Goal: Task Accomplishment & Management: Use online tool/utility

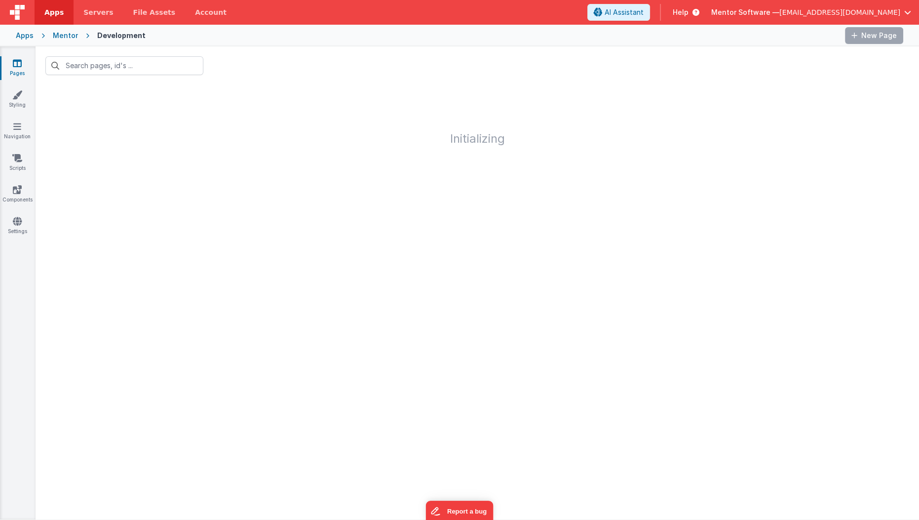
click at [176, 74] on input "text" at bounding box center [124, 65] width 158 height 19
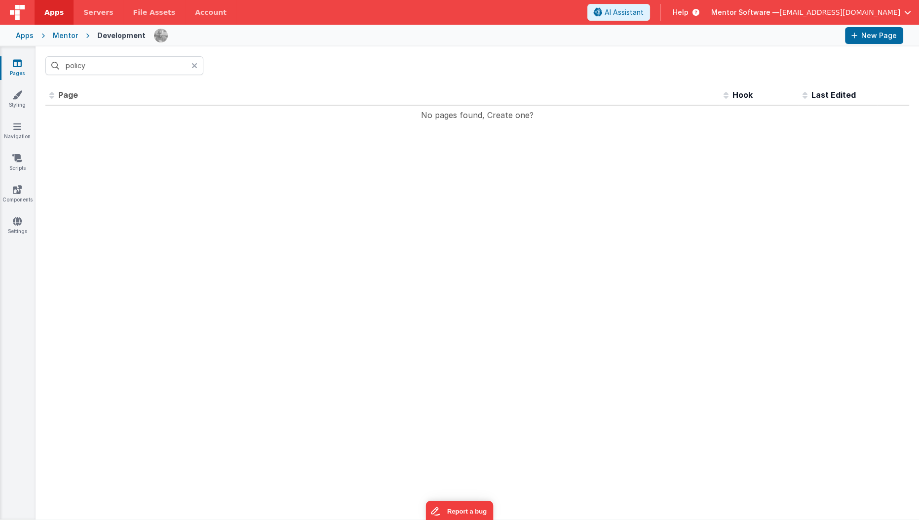
click at [176, 74] on input "policy" at bounding box center [124, 65] width 158 height 19
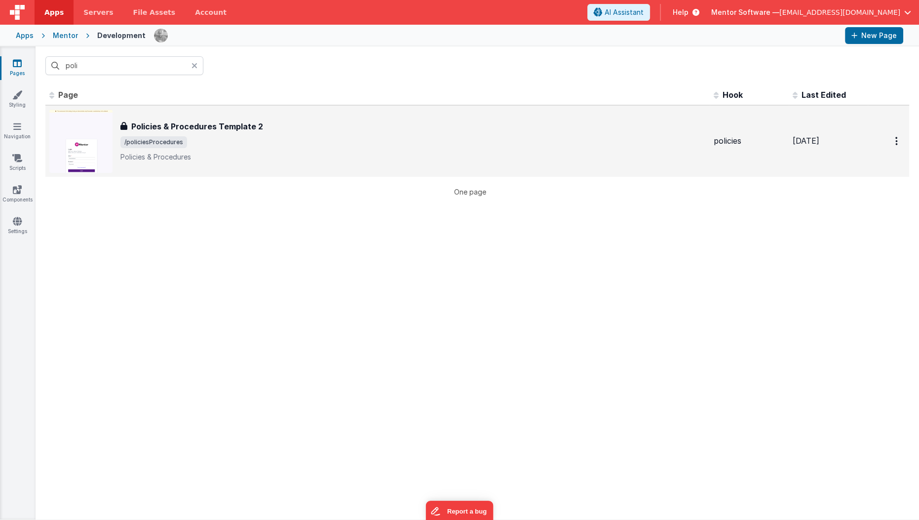
type input "poli"
click at [198, 140] on span "/policiesProcedures" at bounding box center [412, 142] width 585 height 12
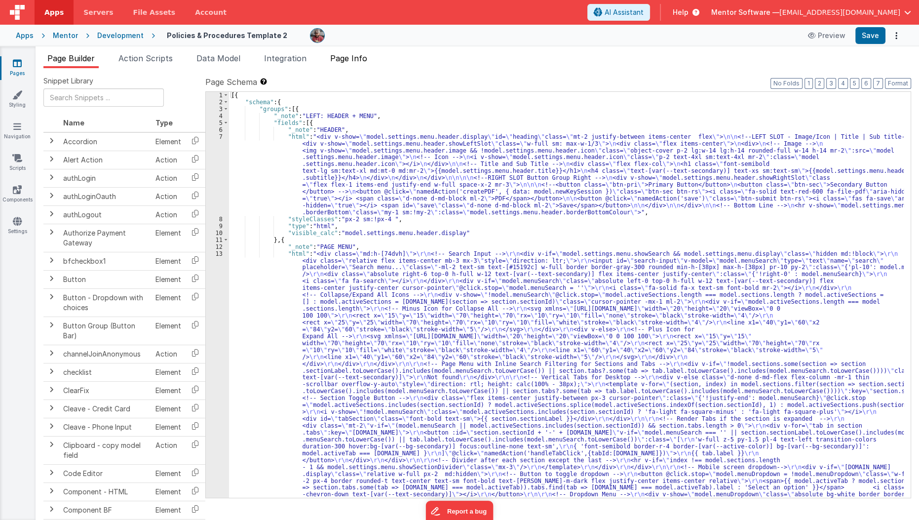
click at [343, 65] on li "Page Info" at bounding box center [348, 60] width 45 height 16
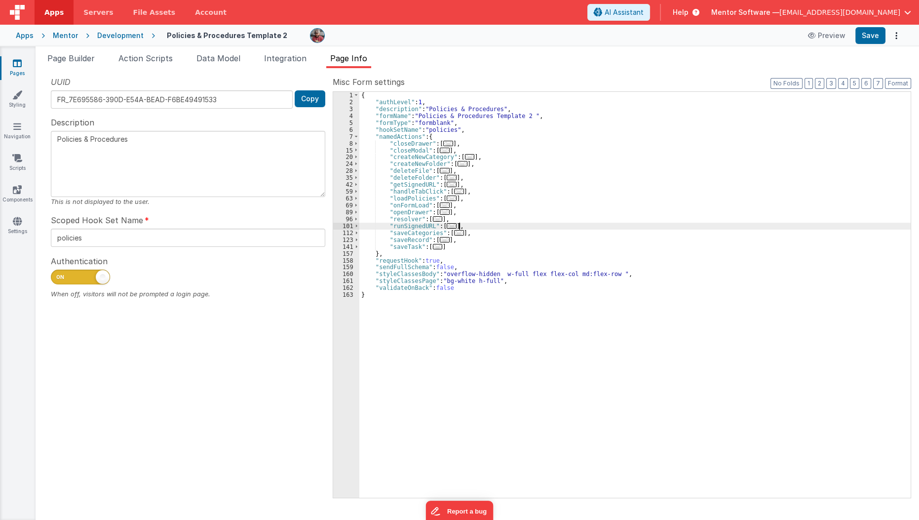
click at [473, 224] on div "{ "authLevel" : 1 , "description" : "Policies & Procedures" , "formName" : "Pol…" at bounding box center [635, 302] width 552 height 420
click at [440, 238] on span "..." at bounding box center [445, 239] width 10 height 5
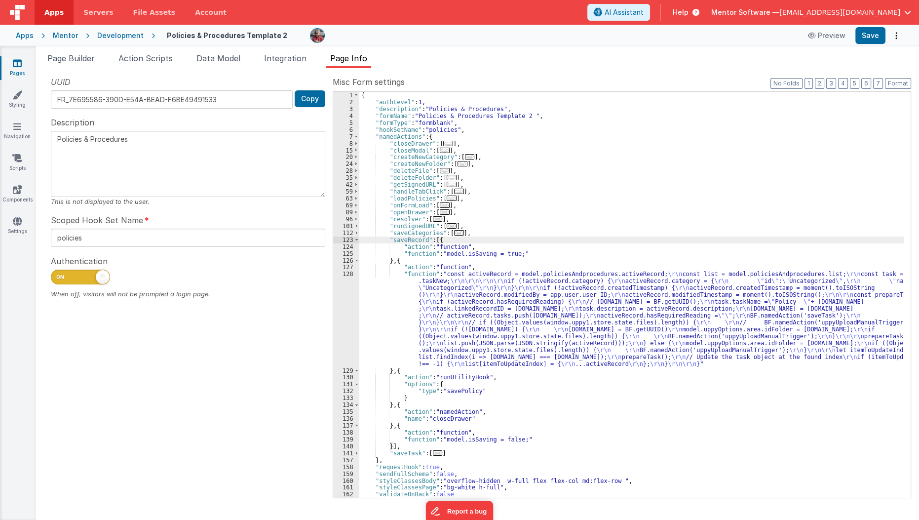
scroll to position [6, 0]
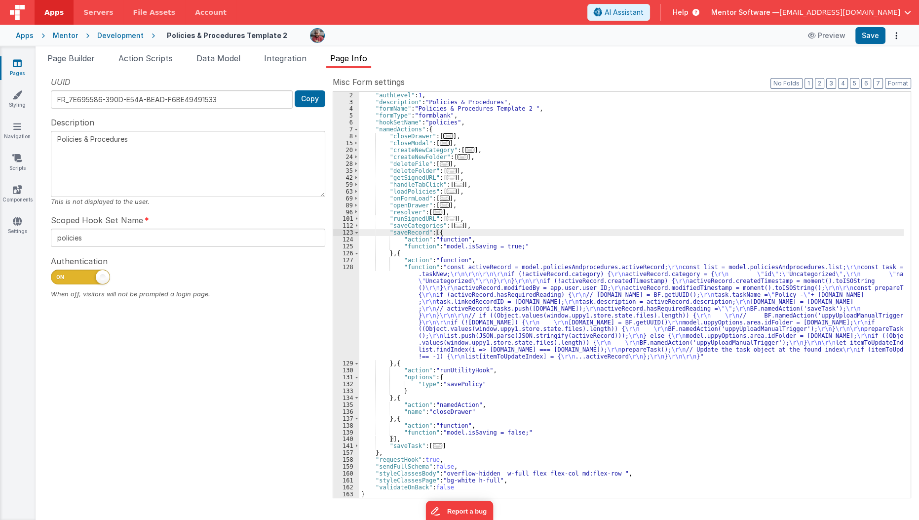
click at [454, 322] on div ""authLevel" : 1 , "description" : "Policies & Procedures" , "formName" : "Polic…" at bounding box center [631, 302] width 545 height 420
click at [415, 302] on div ""authLevel" : 1 , "description" : "Policies & Procedures" , "formName" : "Polic…" at bounding box center [631, 302] width 545 height 420
click at [524, 298] on div ""authLevel" : 1 , "description" : "Policies & Procedures" , "formName" : "Polic…" at bounding box center [631, 302] width 545 height 420
click at [83, 60] on span "Page Builder" at bounding box center [70, 58] width 47 height 10
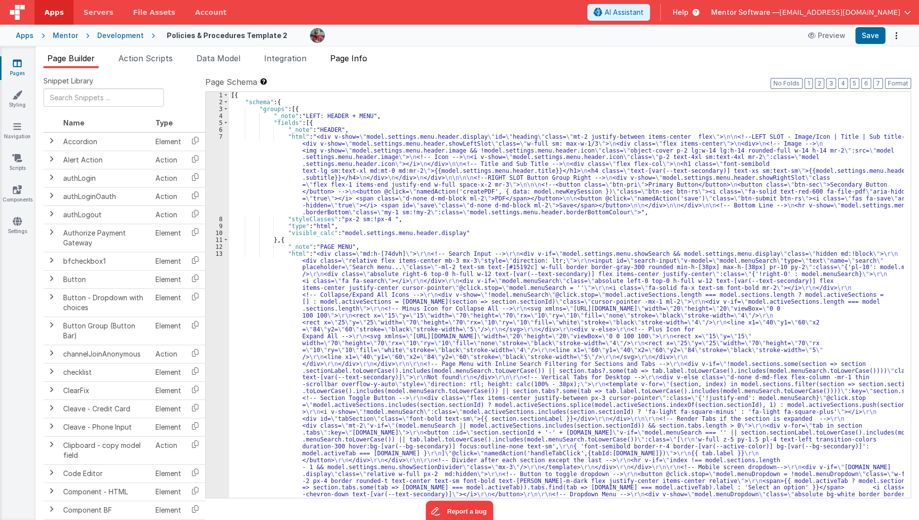
click at [357, 57] on span "Page Info" at bounding box center [348, 58] width 37 height 10
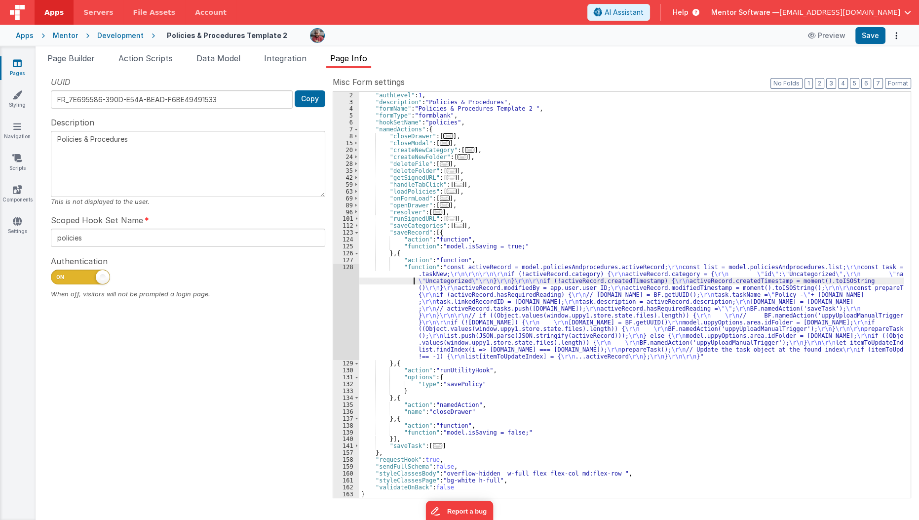
click at [377, 280] on div ""authLevel" : 1 , "description" : "Policies & Procedures" , "formName" : "Polic…" at bounding box center [631, 302] width 545 height 420
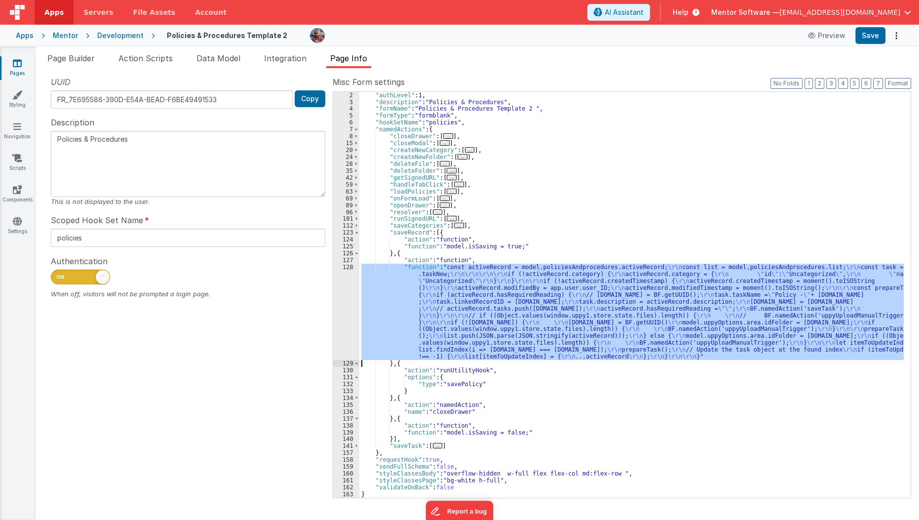
click at [349, 299] on div "128" at bounding box center [346, 312] width 26 height 96
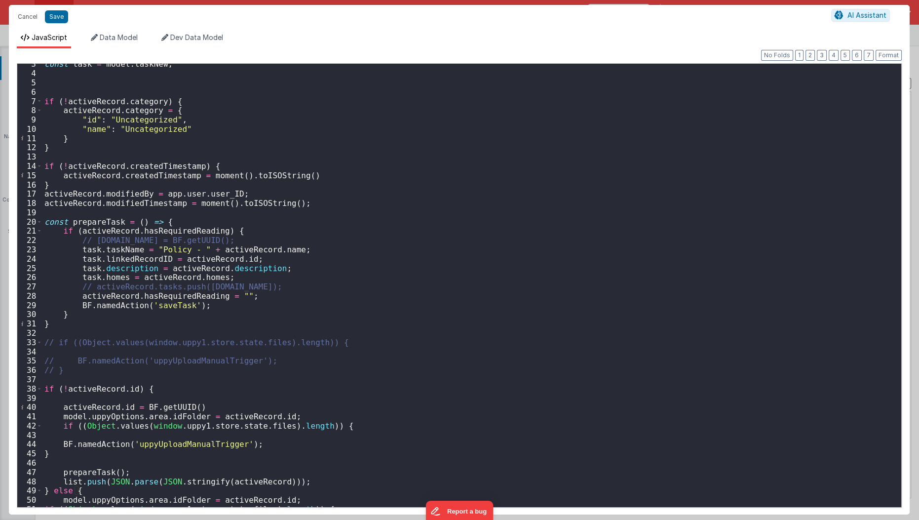
scroll to position [0, 0]
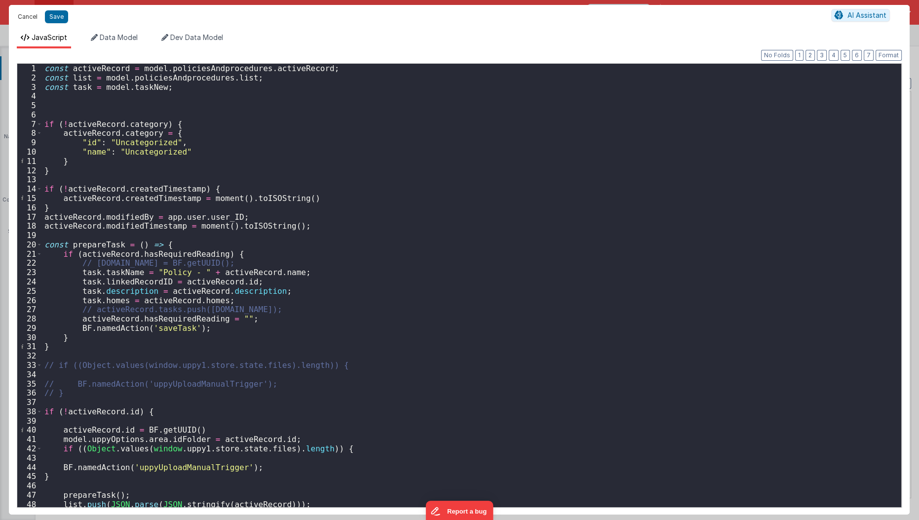
click at [26, 16] on button "Cancel" at bounding box center [28, 17] width 30 height 14
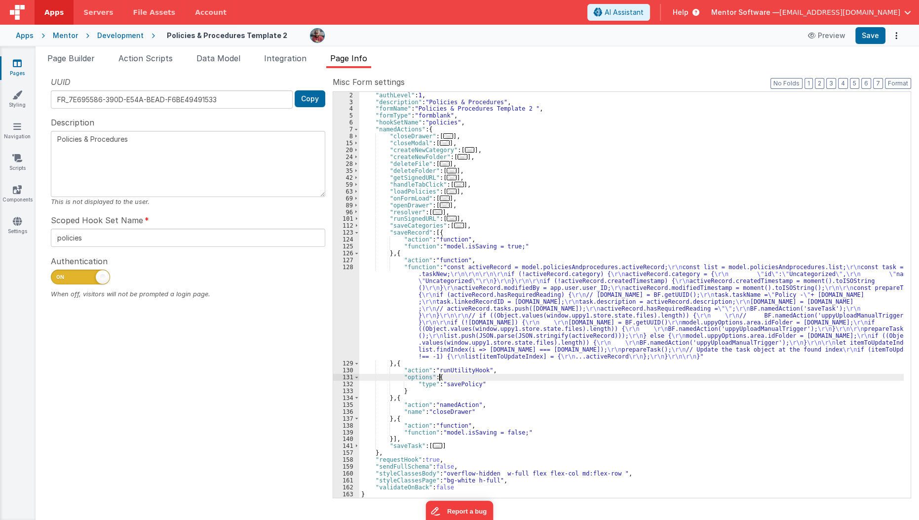
click at [449, 377] on div ""authLevel" : 1 , "description" : "Policies & Procedures" , "formName" : "Polic…" at bounding box center [631, 302] width 545 height 420
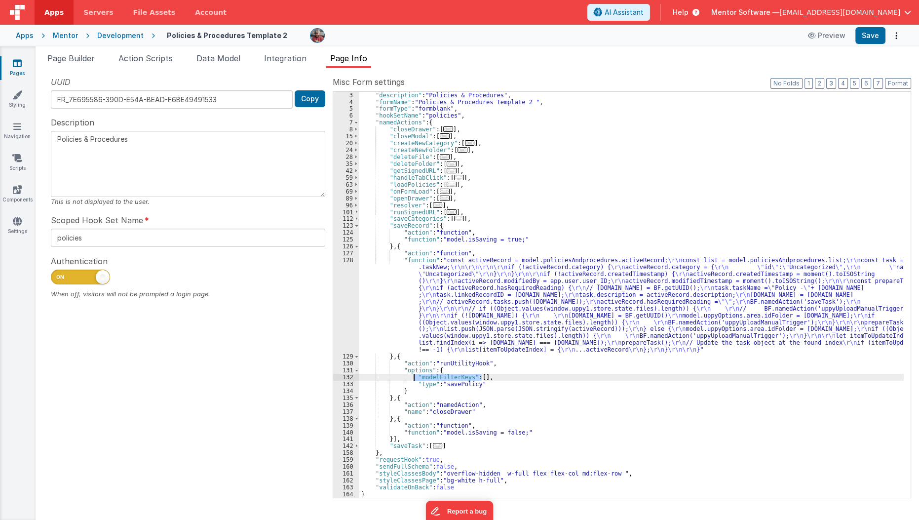
scroll to position [13, 0]
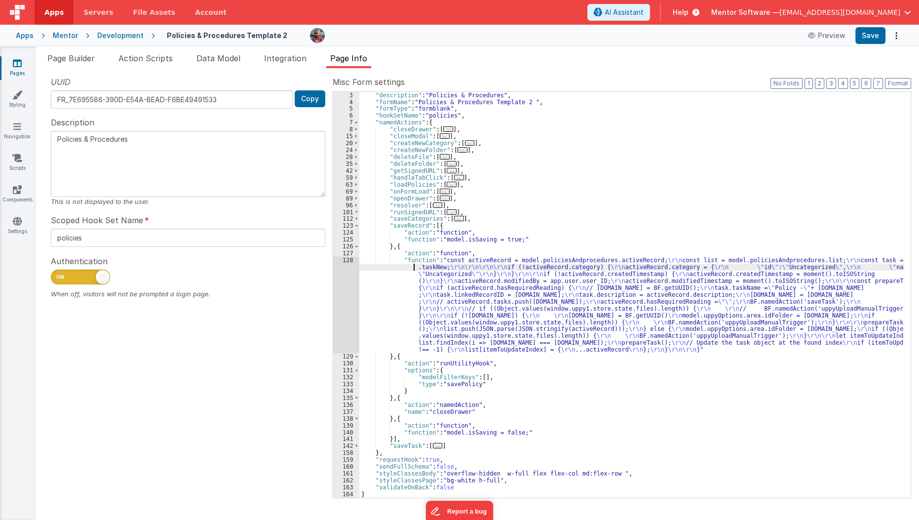
click at [407, 269] on div ""description" : "Policies & Procedures" , "formName" : "Policies & Procedures T…" at bounding box center [631, 302] width 545 height 420
click at [873, 300] on div ""description" : "Policies & Procedures" , "formName" : "Policies & Procedures T…" at bounding box center [631, 302] width 545 height 420
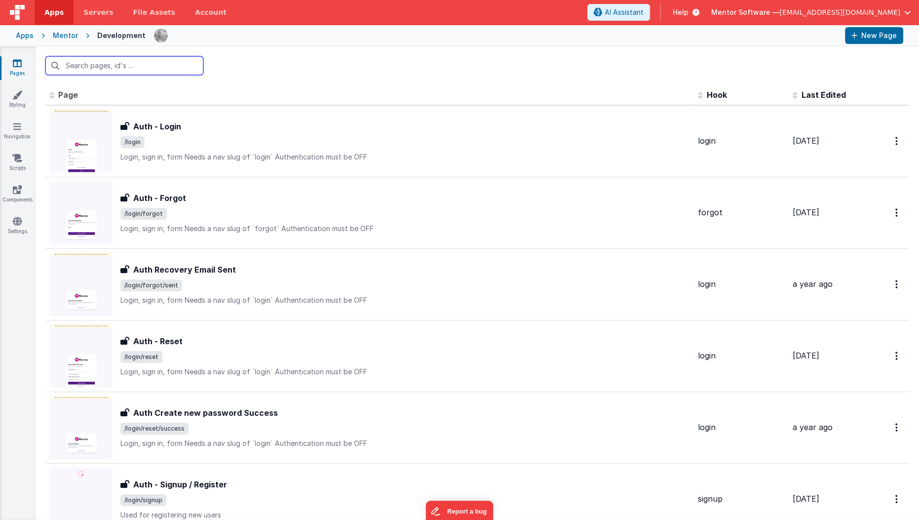
click at [133, 65] on input "text" at bounding box center [124, 65] width 158 height 19
click at [88, 59] on input "s" at bounding box center [124, 65] width 158 height 19
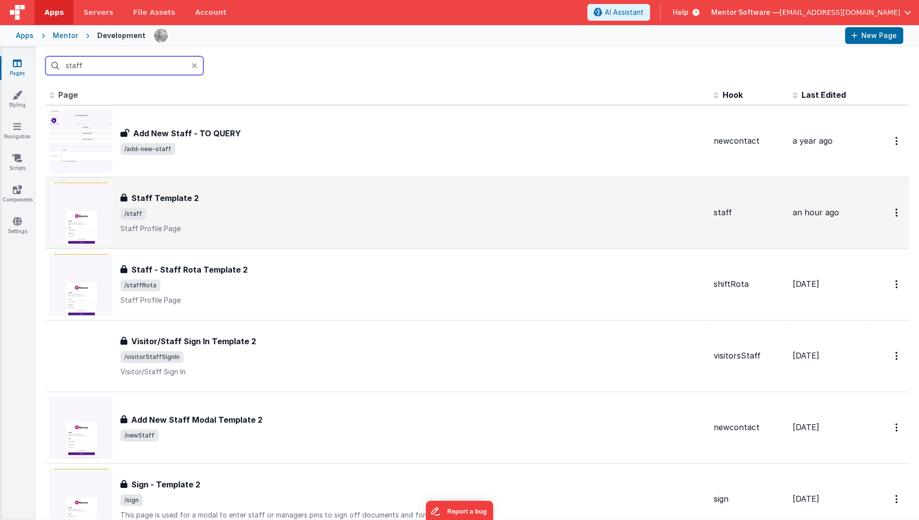
type input "staff"
click at [231, 234] on div "Staff Template 2 Staff Template 2 /staff Staff Profile Page" at bounding box center [377, 212] width 656 height 63
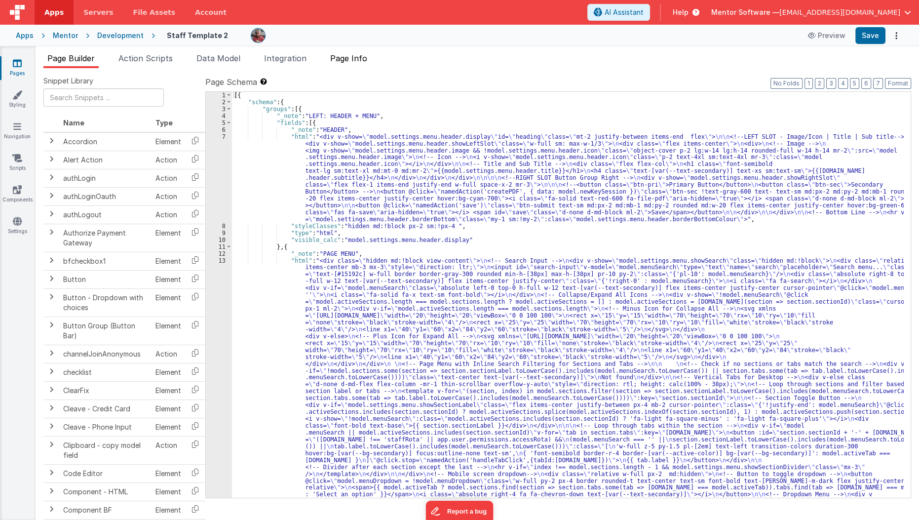
click at [371, 61] on li "Page Info" at bounding box center [348, 60] width 45 height 16
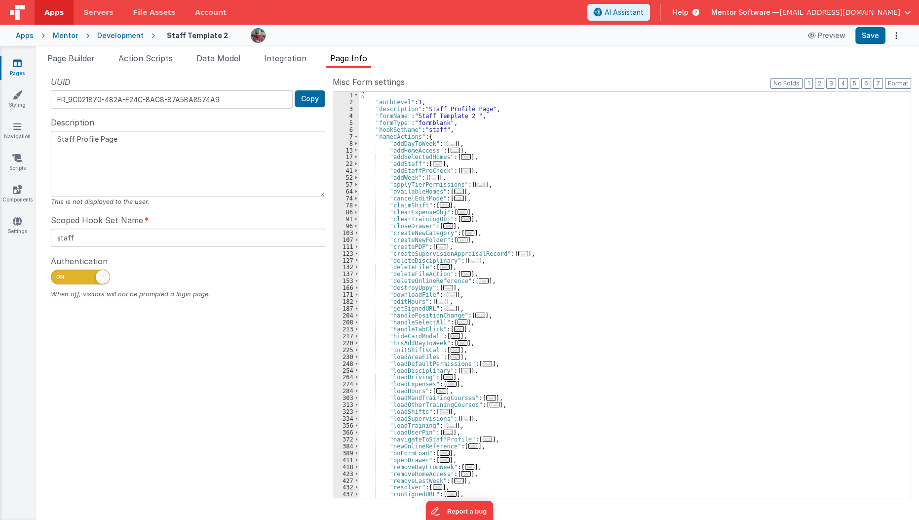
scroll to position [9, 0]
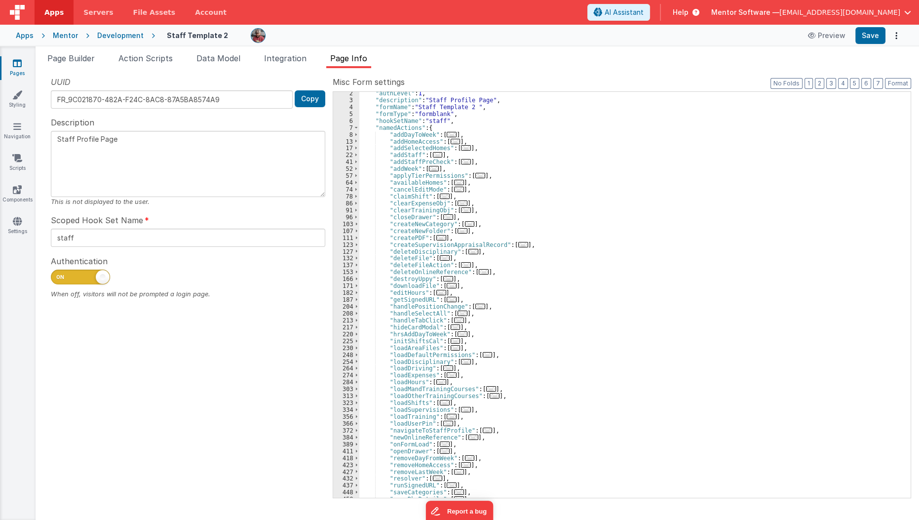
click at [456, 319] on span "..." at bounding box center [459, 319] width 10 height 5
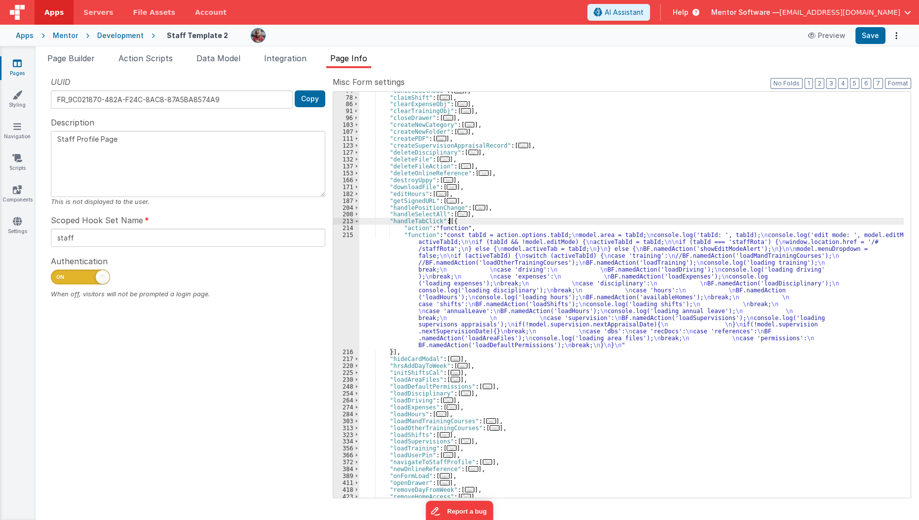
scroll to position [108, 0]
click at [391, 312] on div ""cancelEditMode" : [ ... ] , "claimShift" : [ ... ] , "clearExpenseObj" : [ ...…" at bounding box center [631, 297] width 545 height 420
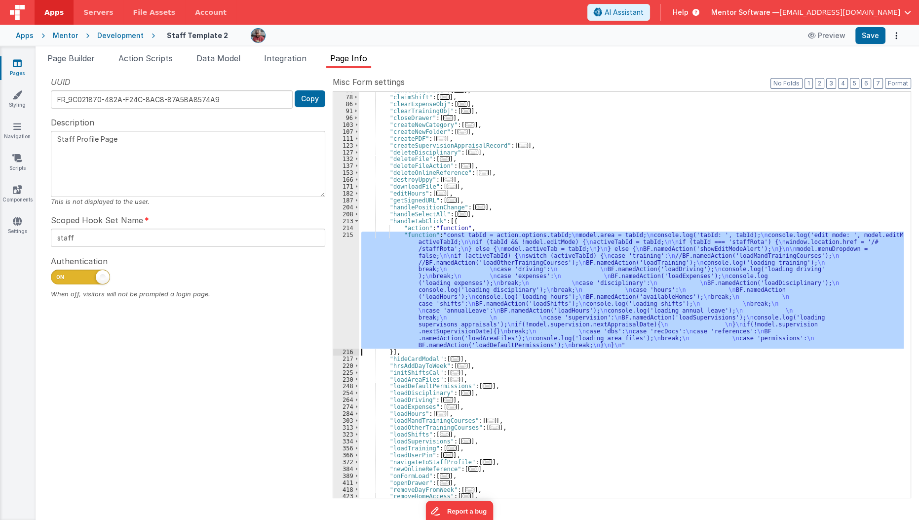
click at [339, 317] on div "215" at bounding box center [346, 289] width 26 height 117
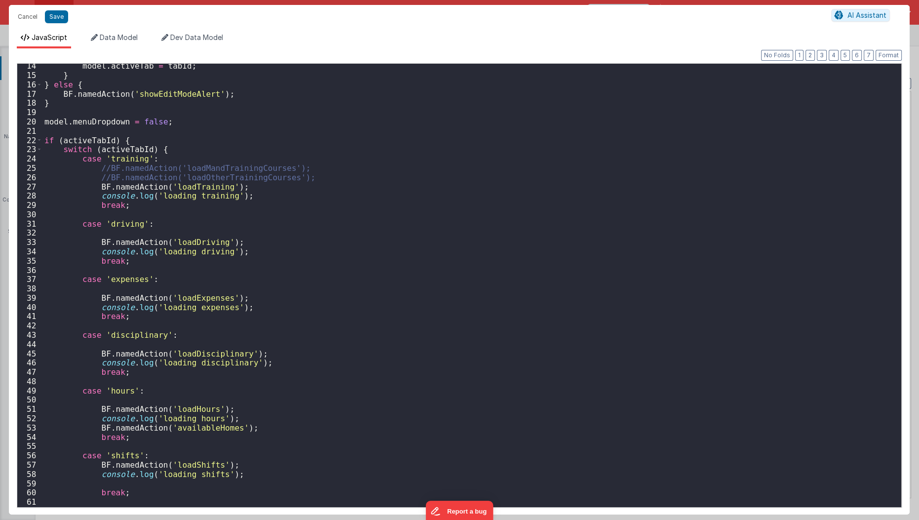
scroll to position [140, 0]
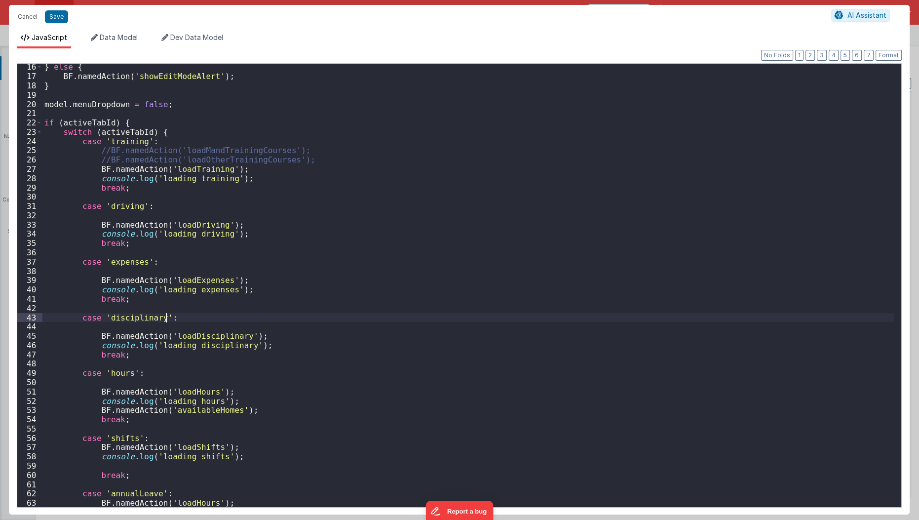
click at [339, 317] on div "} else { BF . namedAction ( 'showEditModeAlert' ) ; } model . menuDropdown = fa…" at bounding box center [468, 293] width 852 height 462
click at [71, 299] on div "} else { BF . namedAction ( 'showEditModeAlert' ) ; } model . menuDropdown = fa…" at bounding box center [468, 293] width 852 height 462
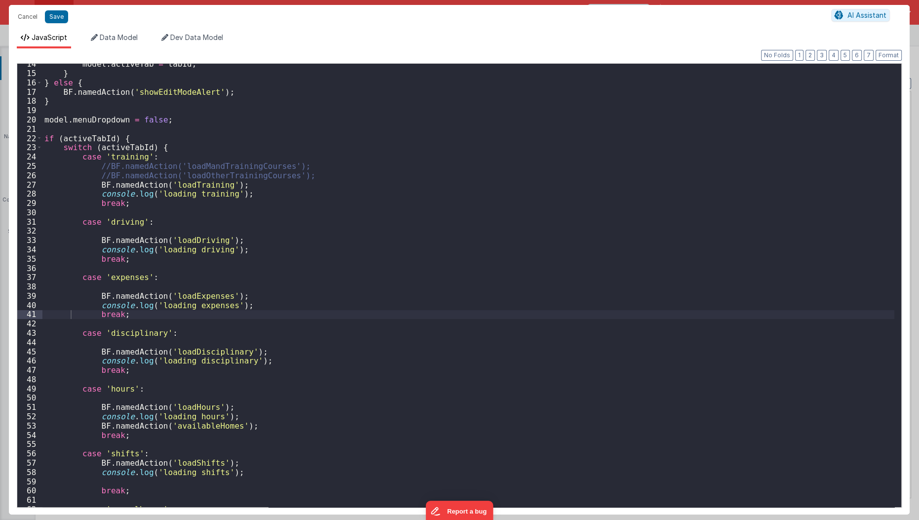
scroll to position [0, 0]
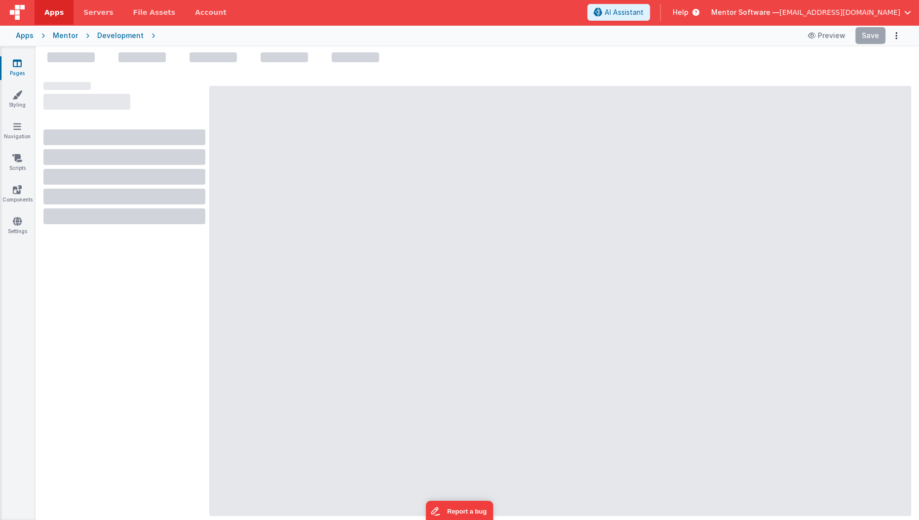
click at [15, 68] on link "Pages" at bounding box center [18, 68] width 36 height 20
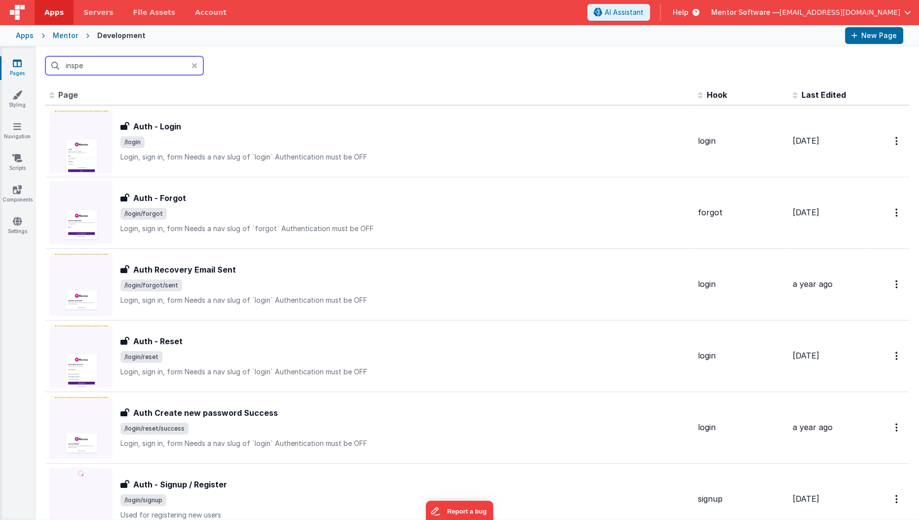
click at [135, 69] on input "inspe" at bounding box center [124, 65] width 158 height 19
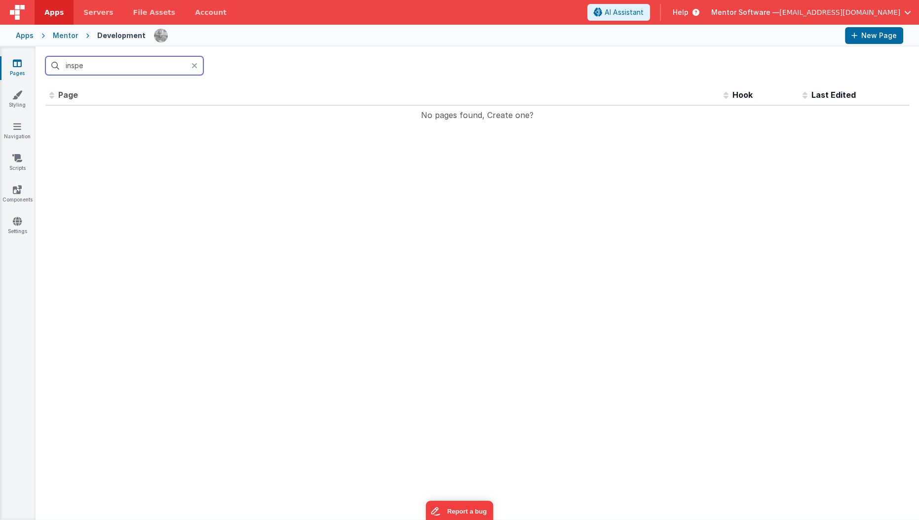
type input "inspe"
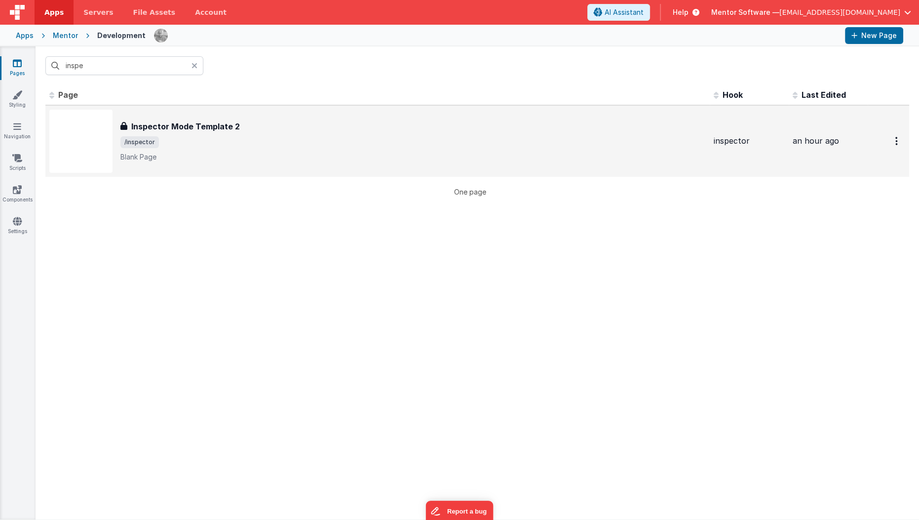
click at [178, 138] on span "/inspector" at bounding box center [412, 142] width 585 height 12
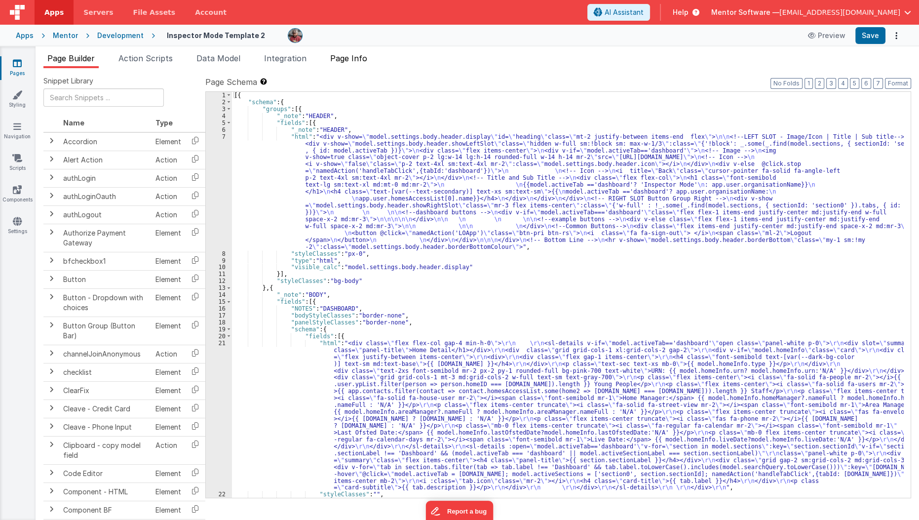
click at [352, 55] on span "Page Info" at bounding box center [348, 58] width 37 height 10
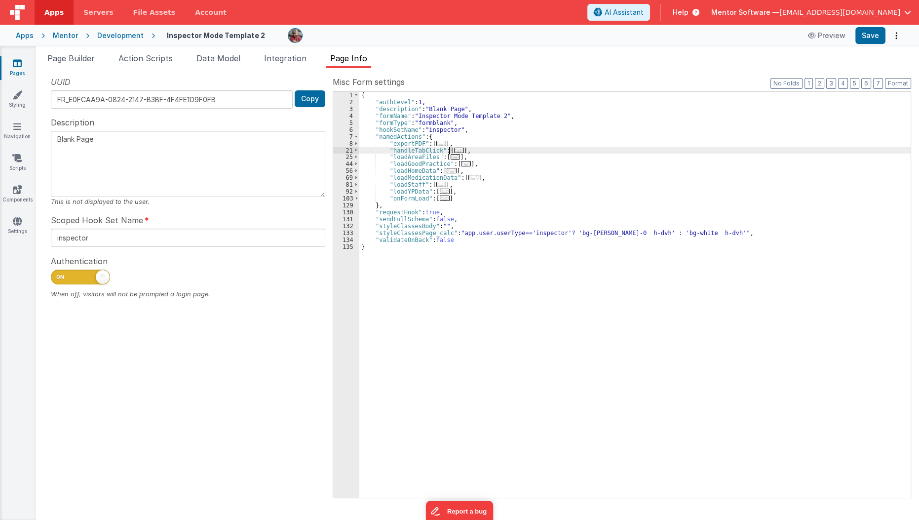
click at [454, 148] on span "..." at bounding box center [459, 150] width 10 height 5
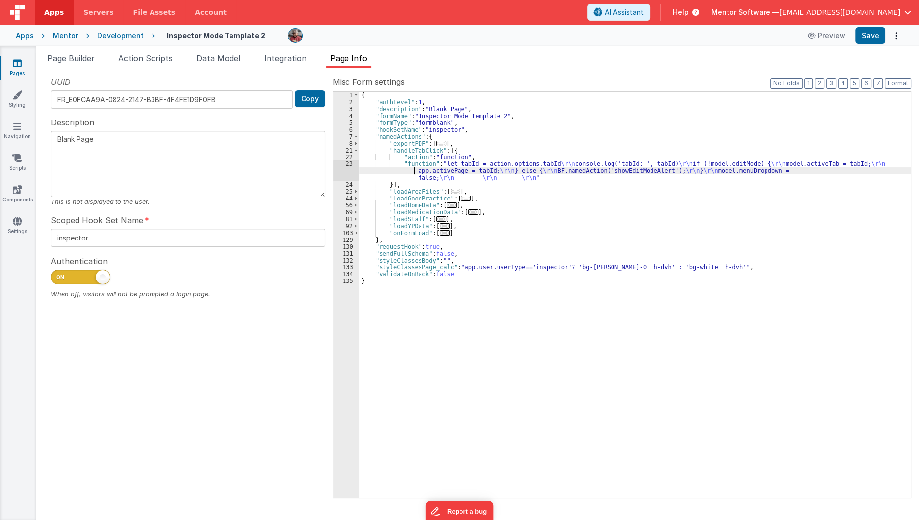
click at [407, 169] on div "{ "authLevel" : 1 , "description" : "Blank Page" , "formName" : "Inspector Mode…" at bounding box center [635, 302] width 552 height 420
click at [353, 170] on div "23" at bounding box center [346, 170] width 26 height 21
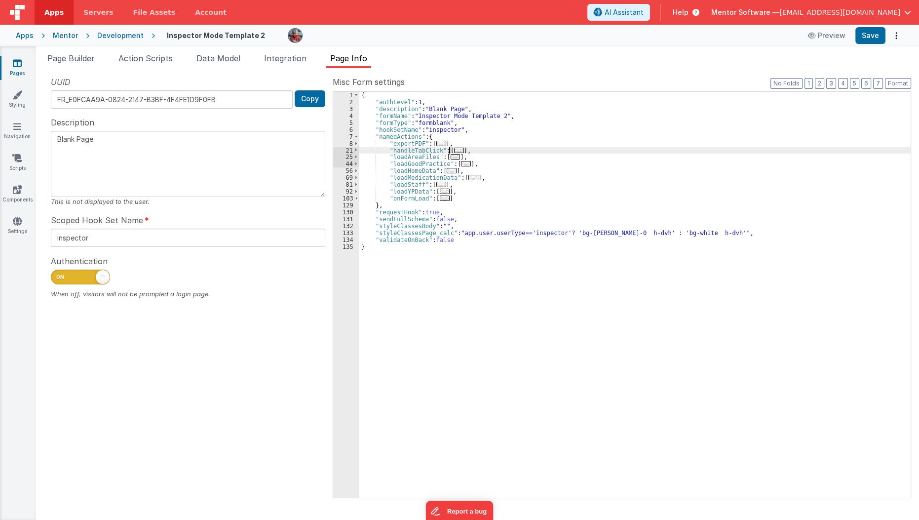
click at [458, 151] on span "..." at bounding box center [459, 150] width 10 height 5
click at [454, 150] on span "..." at bounding box center [459, 150] width 10 height 5
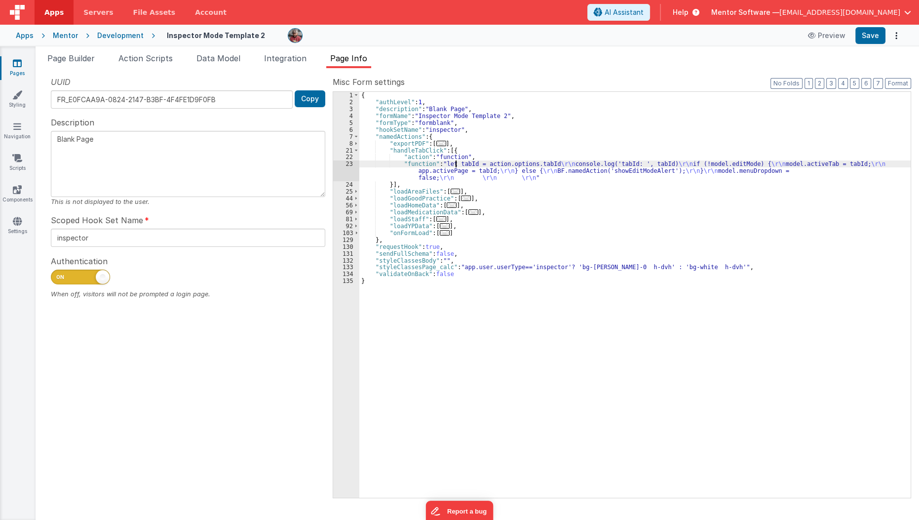
click at [457, 165] on div "{ "authLevel" : 1 , "description" : "Blank Page" , "formName" : "Inspector Mode…" at bounding box center [635, 302] width 552 height 420
click at [343, 166] on div "23" at bounding box center [346, 170] width 26 height 21
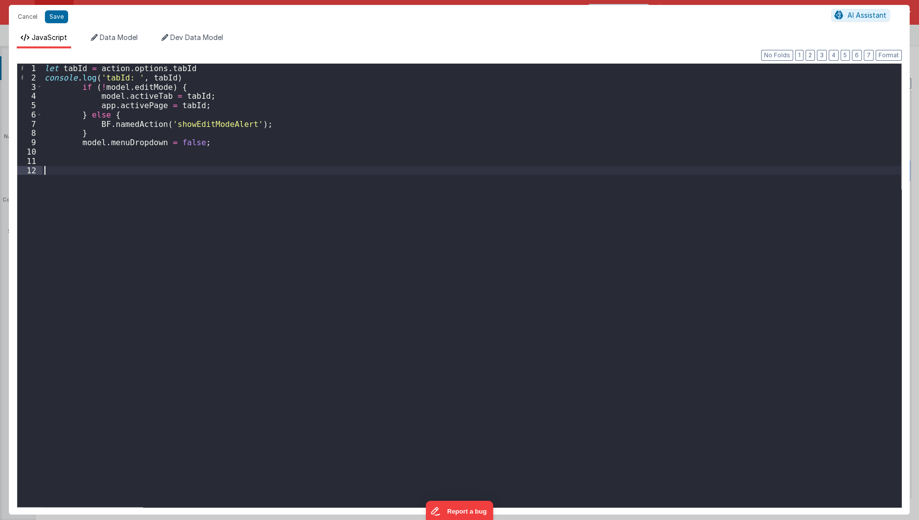
click at [343, 166] on div "let tabId = action . options . tabId console . log ( 'tabId: ' , tabId ) if ( !…" at bounding box center [471, 295] width 859 height 462
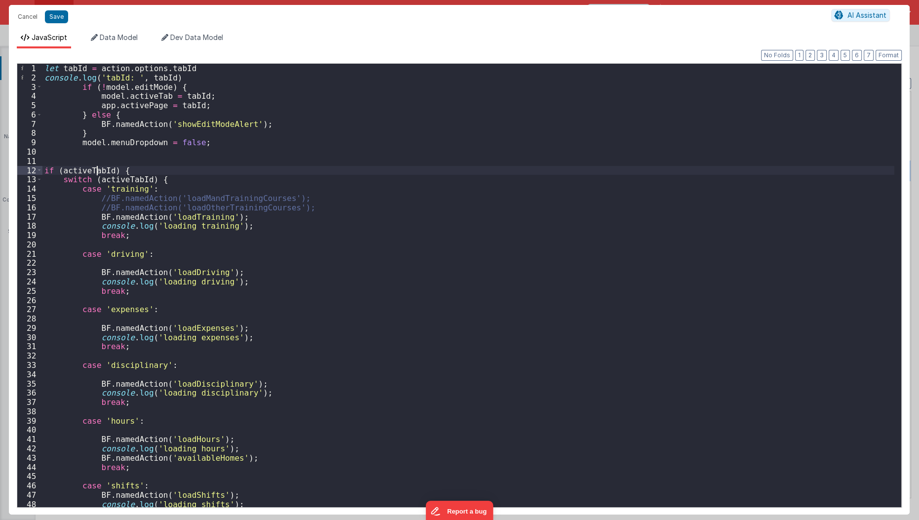
click at [96, 170] on div "let tabId = action . options . tabId console . log ( 'tabId: ' , tabId ) if ( !…" at bounding box center [468, 295] width 852 height 462
click at [118, 176] on div "let tabId = action . options . tabId console . log ( 'tabId: ' , tabId ) if ( !…" at bounding box center [468, 295] width 852 height 462
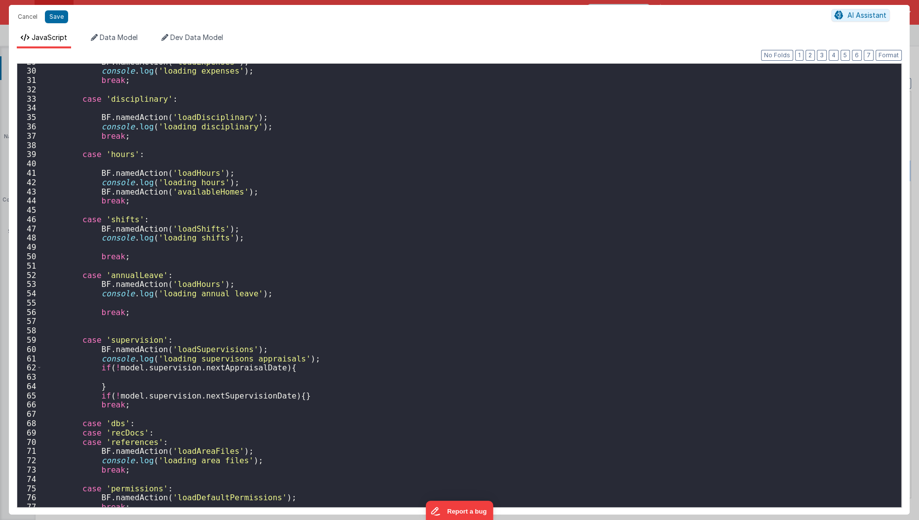
scroll to position [289, 0]
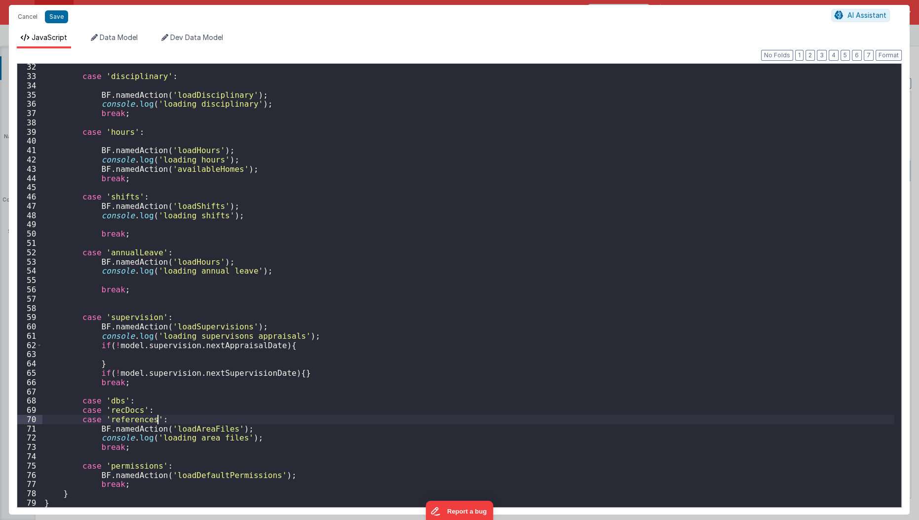
click at [395, 422] on div "case 'disciplinary' : BF . namedAction ( 'loadDisciplinary' ) ; console . log (…" at bounding box center [468, 293] width 852 height 462
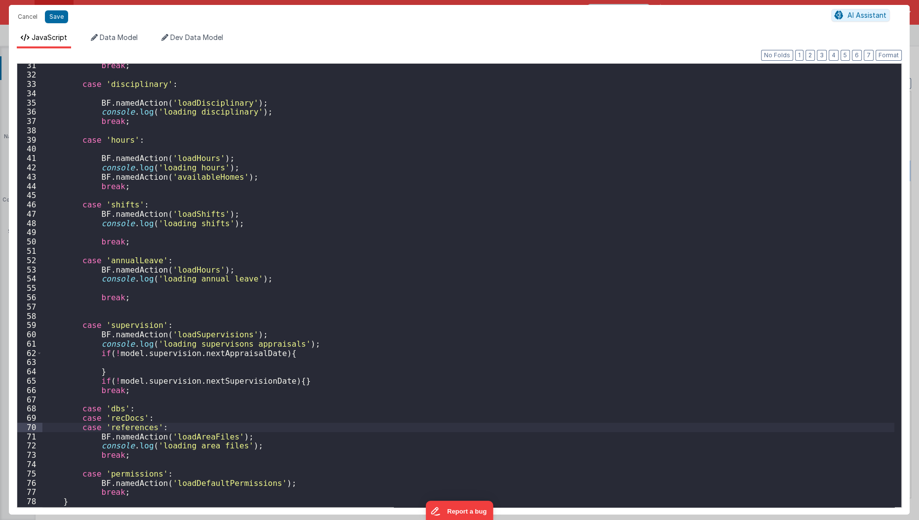
scroll to position [288, 0]
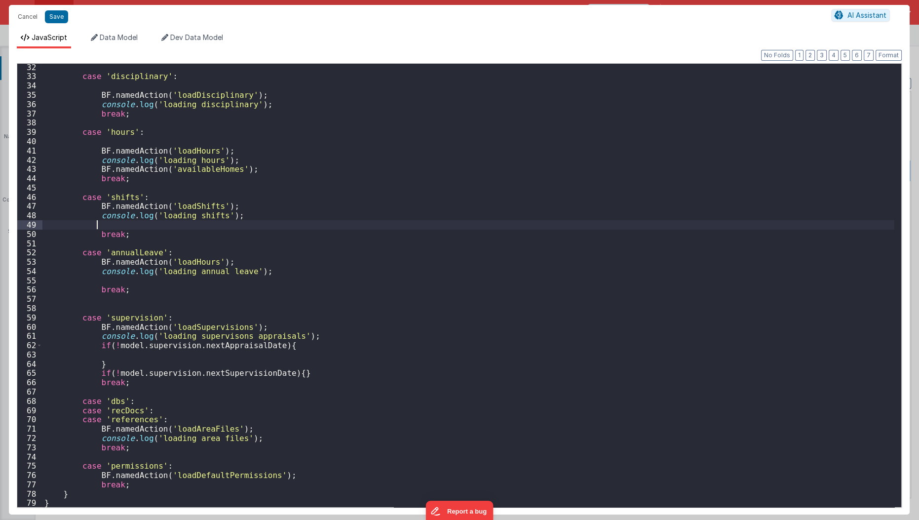
click at [288, 223] on div "case 'disciplinary' : BF . namedAction ( 'loadDisciplinary' ) ; console . log (…" at bounding box center [468, 294] width 852 height 462
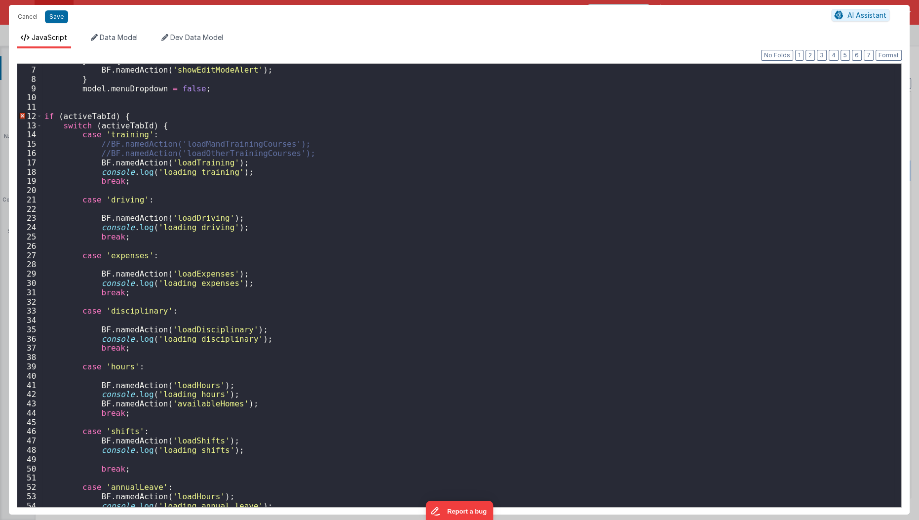
scroll to position [0, 0]
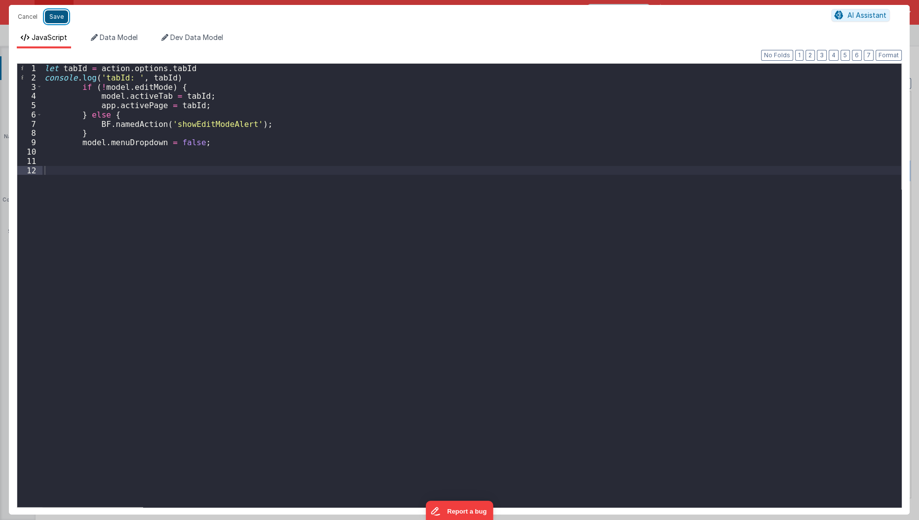
click at [57, 19] on button "Save" at bounding box center [56, 16] width 23 height 13
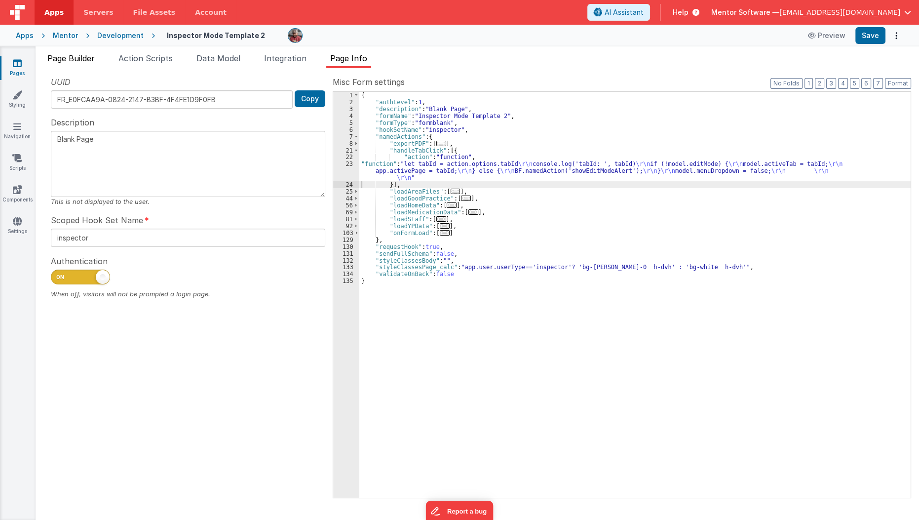
click at [65, 60] on span "Page Builder" at bounding box center [70, 58] width 47 height 10
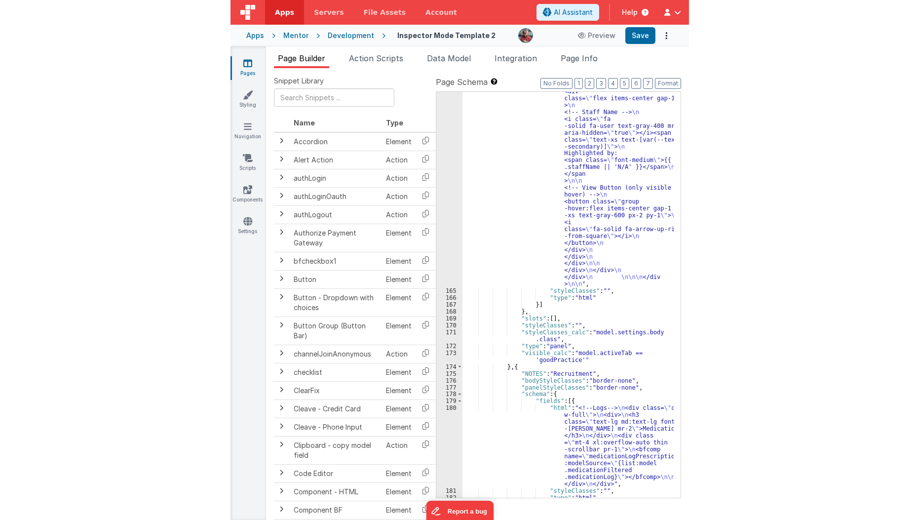
scroll to position [8394, 0]
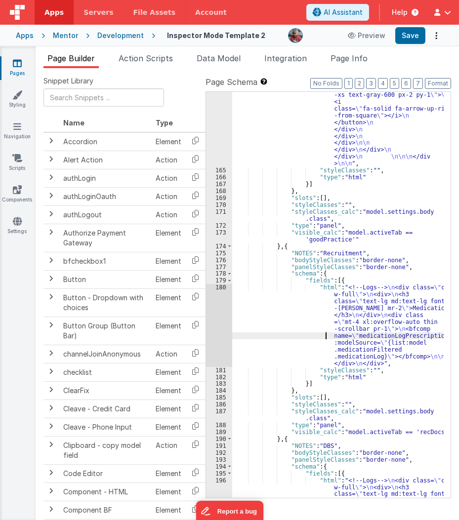
click at [306, 337] on div ""html" : " \n\n\n <div class= \" panel -white \" > \n <div class = \" flex gap-…" at bounding box center [338, 29] width 212 height 1252
click at [220, 328] on div "180" at bounding box center [219, 325] width 26 height 82
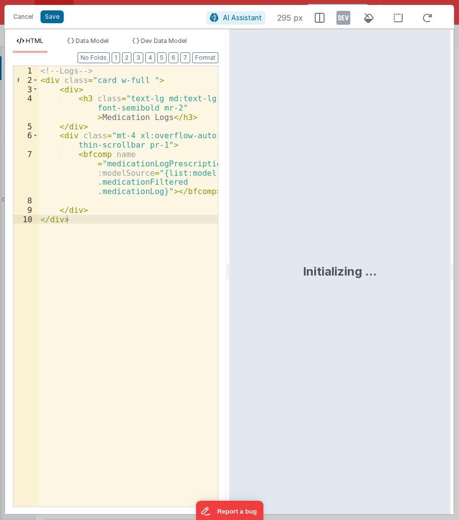
click at [130, 343] on div "<!-- Logs --> < div class = "card w-full " > < div > < h3 class = "text-lg md:t…" at bounding box center [128, 296] width 180 height 460
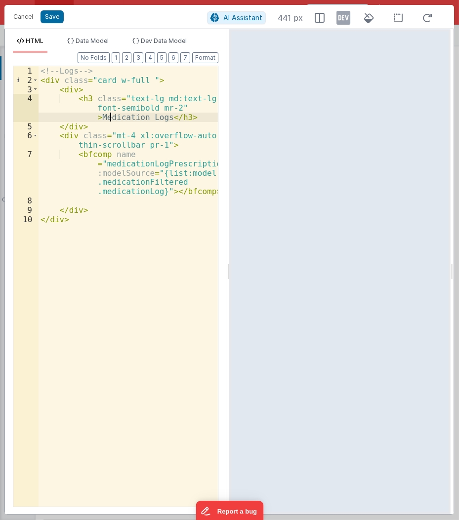
click at [109, 113] on div "<!-- Logs --> < div class = "card w-full " > < div > < h3 class = "text-lg md:t…" at bounding box center [128, 296] width 180 height 460
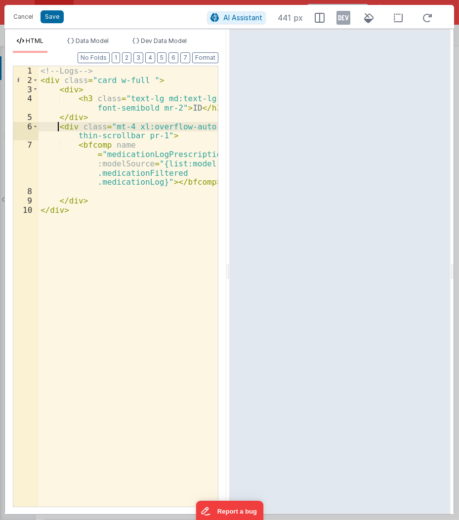
click at [56, 129] on div "<!-- Logs --> < div class = "card w-full " > < div > < h3 class = "text-lg md:t…" at bounding box center [128, 296] width 180 height 460
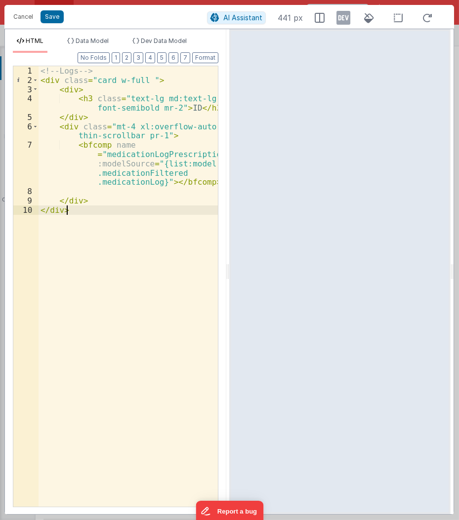
click at [82, 275] on div "<!-- Logs --> < div class = "card w-full " > < div > < h3 class = "text-lg md:t…" at bounding box center [128, 296] width 180 height 460
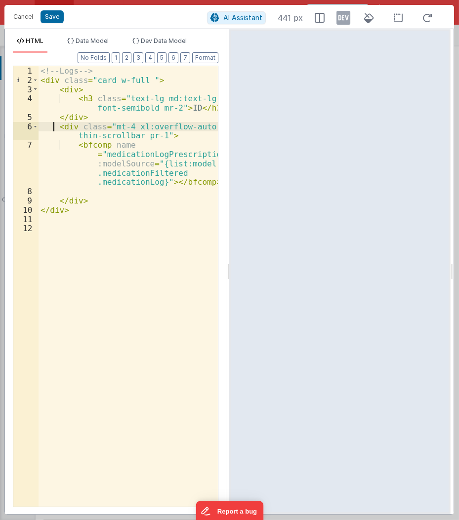
click at [51, 130] on div "<!-- Logs --> < div class = "card w-full " > < div > < h3 class = "text-lg md:t…" at bounding box center [128, 296] width 180 height 460
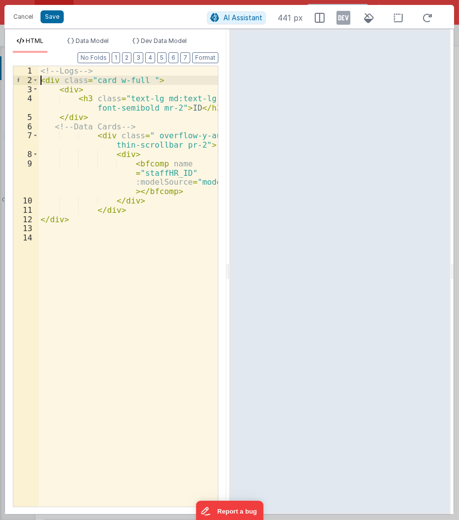
click at [39, 81] on div "<!-- Logs --> < div class = "card w-full " > < div > < h3 class = "text-lg md:t…" at bounding box center [128, 296] width 180 height 460
click at [36, 82] on span at bounding box center [35, 80] width 5 height 9
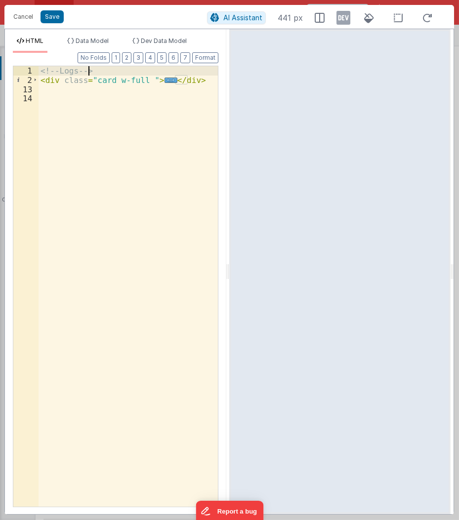
click at [89, 73] on div "<!-- Logs --> < div class = "card w-full " > ... </ div >" at bounding box center [128, 296] width 180 height 460
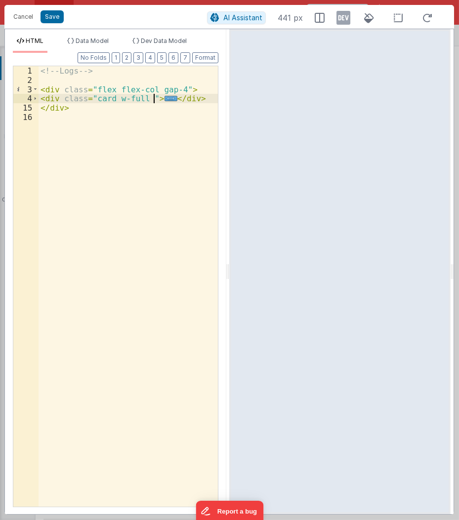
click at [162, 94] on div "<!-- Logs --> < div class = "flex flex-col gap-4" > < div class = "card w-full …" at bounding box center [128, 296] width 180 height 460
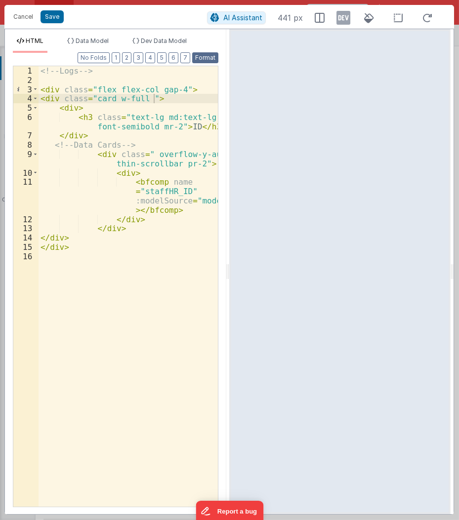
click at [201, 59] on button "Format" at bounding box center [205, 57] width 26 height 11
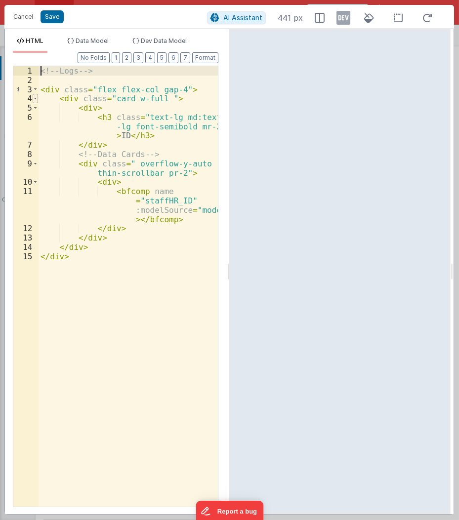
click at [34, 100] on span at bounding box center [35, 98] width 5 height 9
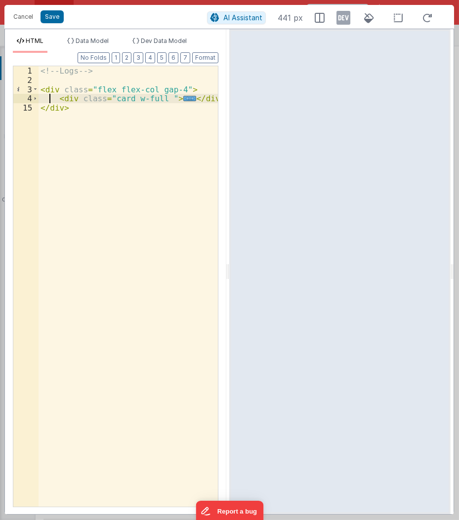
click at [48, 95] on div "<!-- Logs --> < div class = "flex flex-col gap-4" > < div class = "card w-full …" at bounding box center [128, 296] width 180 height 460
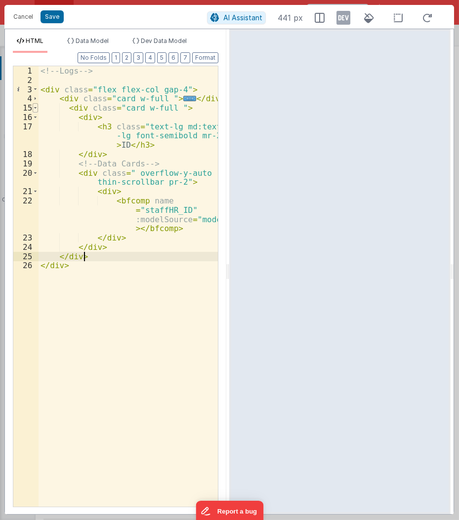
click at [36, 110] on span at bounding box center [35, 107] width 5 height 9
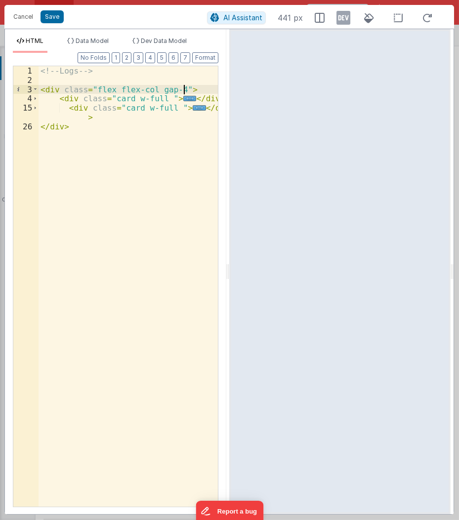
click at [186, 93] on div "<!-- Logs --> < div class = "flex flex-col gap-4" > < div class = "card w-full …" at bounding box center [128, 296] width 180 height 460
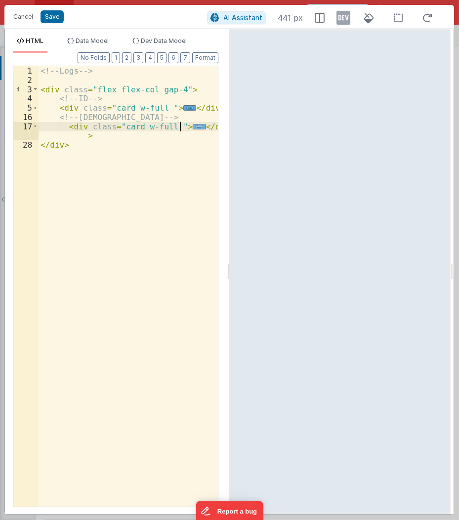
click at [192, 126] on span "..." at bounding box center [198, 126] width 13 height 5
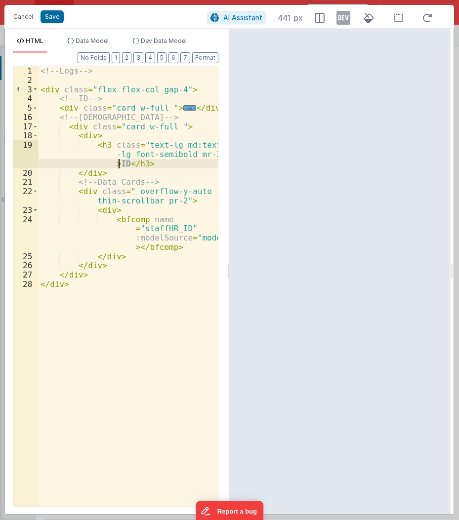
click at [120, 163] on div "<!-- Logs --> < div class = "flex flex-col gap-4" > <!-- ID --> < div class = "…" at bounding box center [128, 296] width 180 height 460
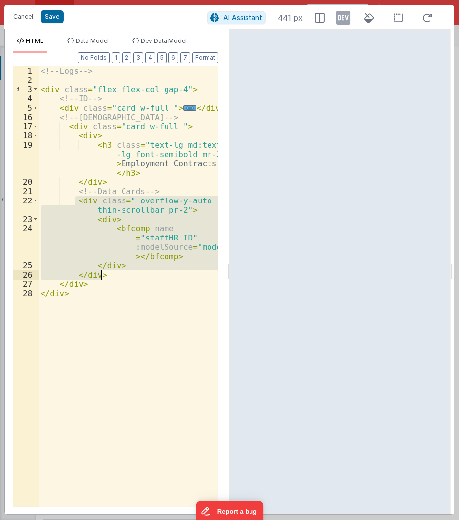
drag, startPoint x: 75, startPoint y: 202, endPoint x: 129, endPoint y: 271, distance: 87.5
click at [129, 271] on div "<!-- Logs --> < div class = "flex flex-col gap-4" > <!-- ID --> < div class = "…" at bounding box center [128, 296] width 180 height 460
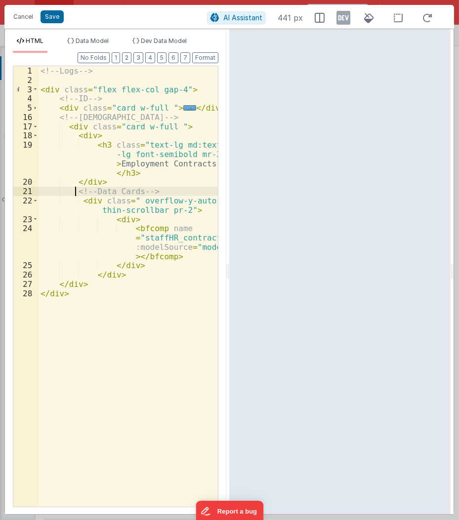
click at [74, 192] on div "<!-- Logs --> < div class = "flex flex-col gap-4" > <!-- ID --> < div class = "…" at bounding box center [128, 296] width 180 height 460
click at [36, 131] on span at bounding box center [35, 135] width 5 height 9
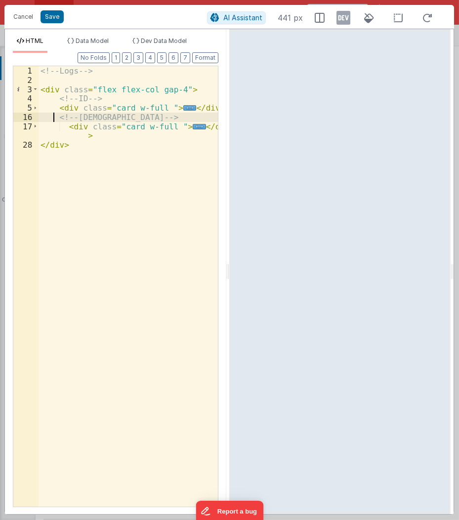
click at [51, 121] on div "<!-- Logs --> < div class = "flex flex-col gap-4" > <!-- ID --> < div class = "…" at bounding box center [128, 296] width 180 height 460
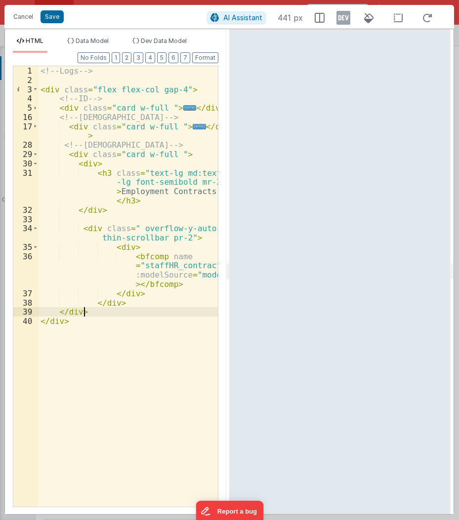
click at [148, 189] on div "<!-- Logs --> < div class = "flex flex-col gap-4" > <!-- ID --> < div class = "…" at bounding box center [128, 296] width 180 height 460
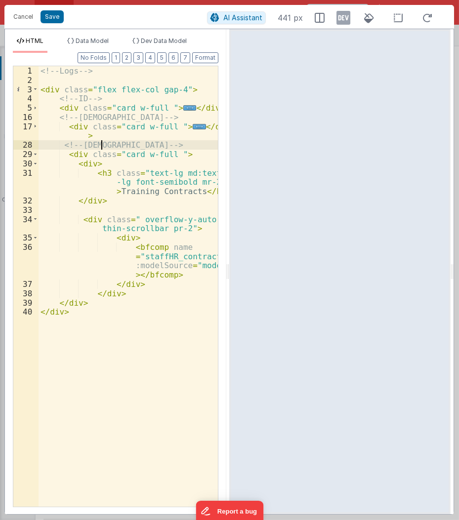
click at [102, 143] on div "<!-- Logs --> < div class = "flex flex-col gap-4" > <!-- ID --> < div class = "…" at bounding box center [128, 296] width 180 height 460
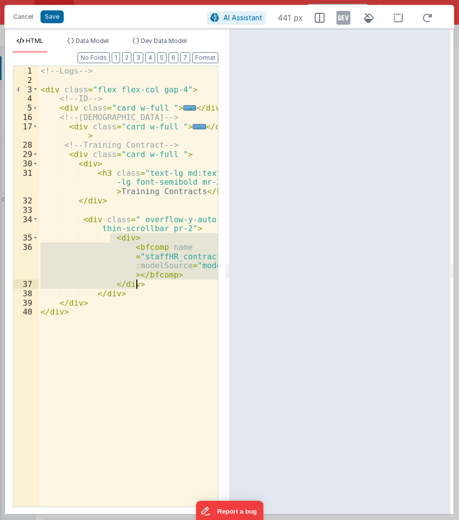
drag, startPoint x: 110, startPoint y: 236, endPoint x: 144, endPoint y: 282, distance: 57.1
click at [144, 282] on div "<!-- Logs --> < div class = "flex flex-col gap-4" > <!-- ID --> < div class = "…" at bounding box center [128, 296] width 180 height 460
click at [144, 282] on div "<!-- Logs --> < div class = "flex flex-col gap-4" > <!-- ID --> < div class = "…" at bounding box center [127, 286] width 179 height 440
drag, startPoint x: 123, startPoint y: 247, endPoint x: 175, endPoint y: 283, distance: 63.5
click at [175, 283] on div "<!-- Logs --> < div class = "flex flex-col gap-4" > <!-- ID --> < div class = "…" at bounding box center [128, 296] width 180 height 460
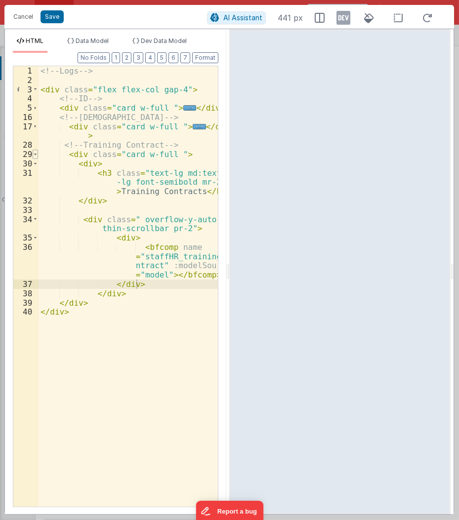
click at [33, 154] on span at bounding box center [35, 154] width 5 height 9
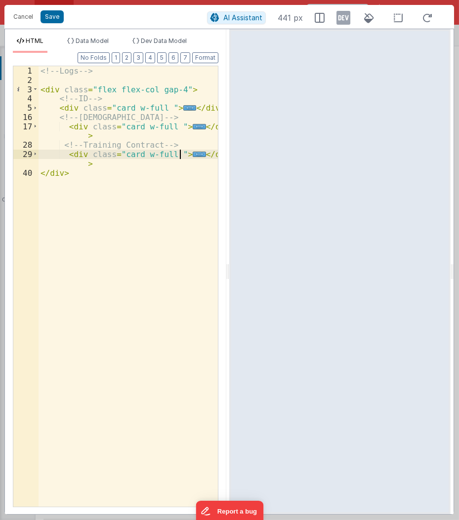
click at [51, 149] on div "<!-- Logs --> < div class = "flex flex-col gap-4" > <!-- ID --> < div class = "…" at bounding box center [128, 296] width 180 height 460
click at [51, 148] on div "<!-- Logs --> < div class = "flex flex-col gap-4" > <!-- ID --> < div class = "…" at bounding box center [128, 296] width 180 height 460
click at [115, 165] on div "<!-- Logs --> < div class = "flex flex-col gap-4" > <!-- ID --> < div class = "…" at bounding box center [127, 286] width 179 height 440
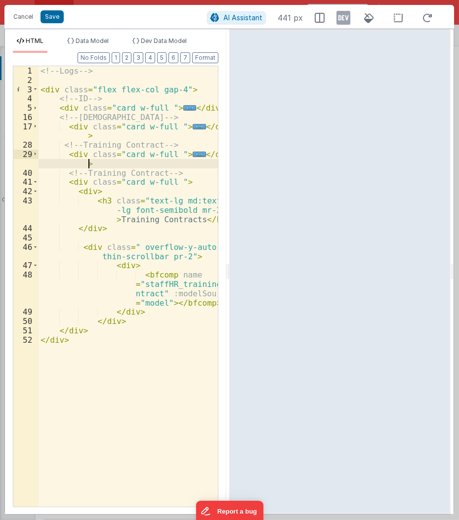
click at [115, 165] on div "<!-- Logs --> < div class = "flex flex-col gap-4" > <!-- ID --> < div class = "…" at bounding box center [128, 296] width 180 height 460
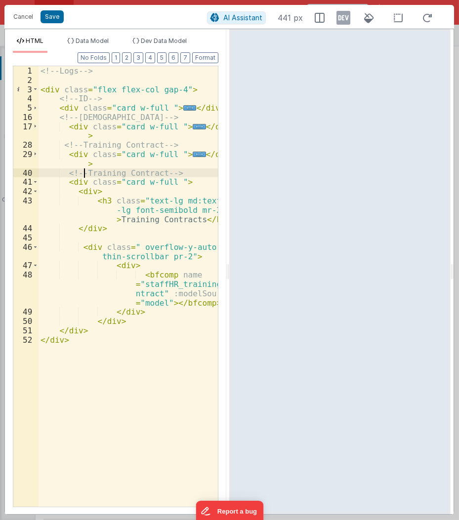
click at [82, 169] on div "<!-- Logs --> < div class = "flex flex-col gap-4" > <!-- ID --> < div class = "…" at bounding box center [128, 296] width 180 height 460
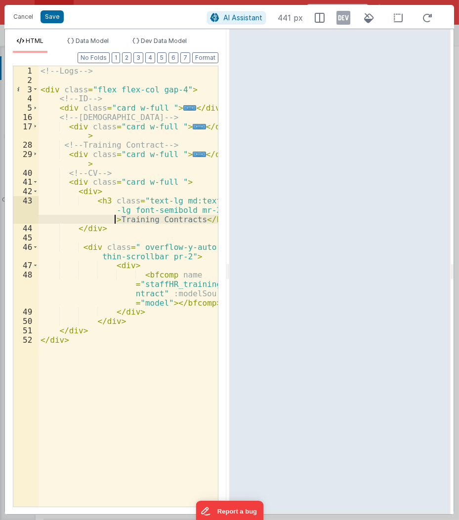
click at [115, 219] on div "<!-- Logs --> < div class = "flex flex-col gap-4" > <!-- ID --> < div class = "…" at bounding box center [128, 296] width 180 height 460
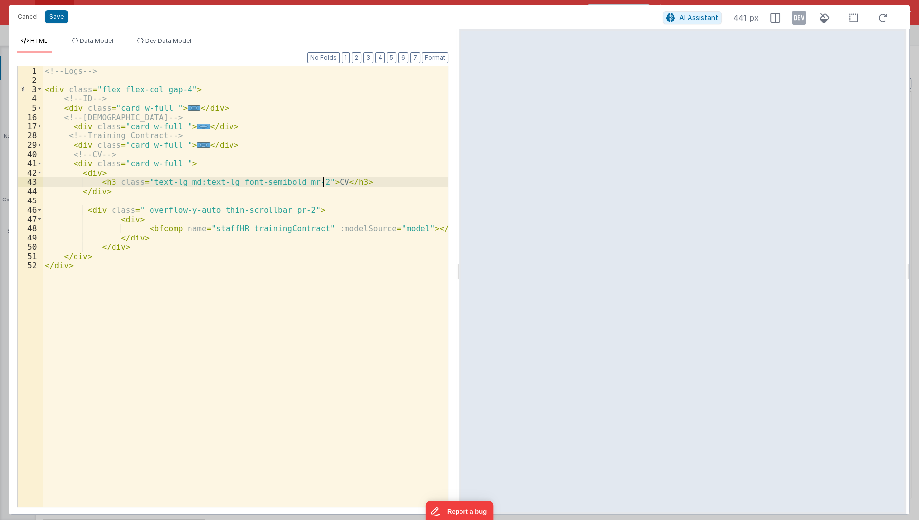
scroll to position [2979, 0]
